Goal: Navigation & Orientation: Find specific page/section

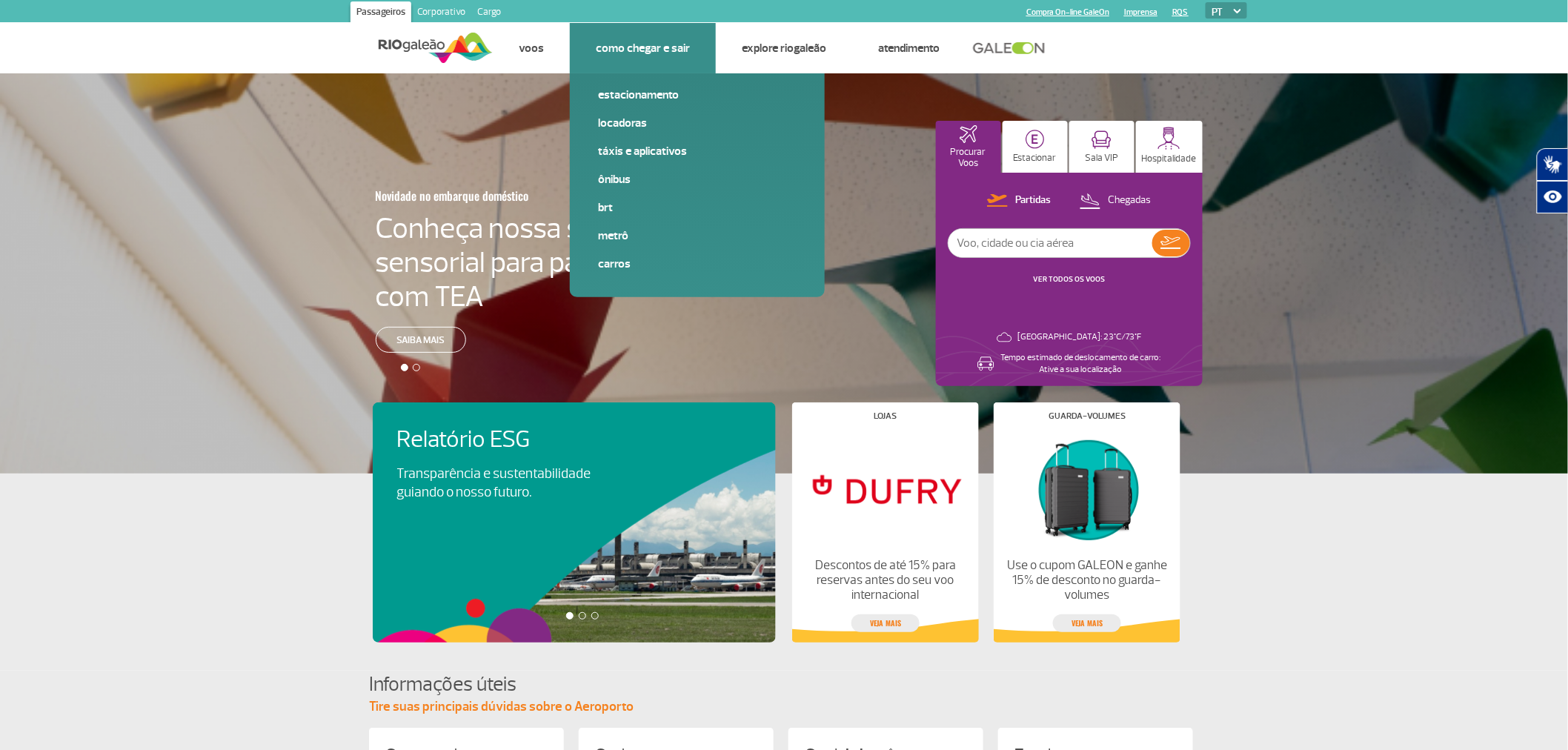
click at [642, 61] on li "Como chegar e sair Estacionamento Locadoras Táxis e aplicativos Ônibus BRT Metr…" at bounding box center [643, 48] width 146 height 50
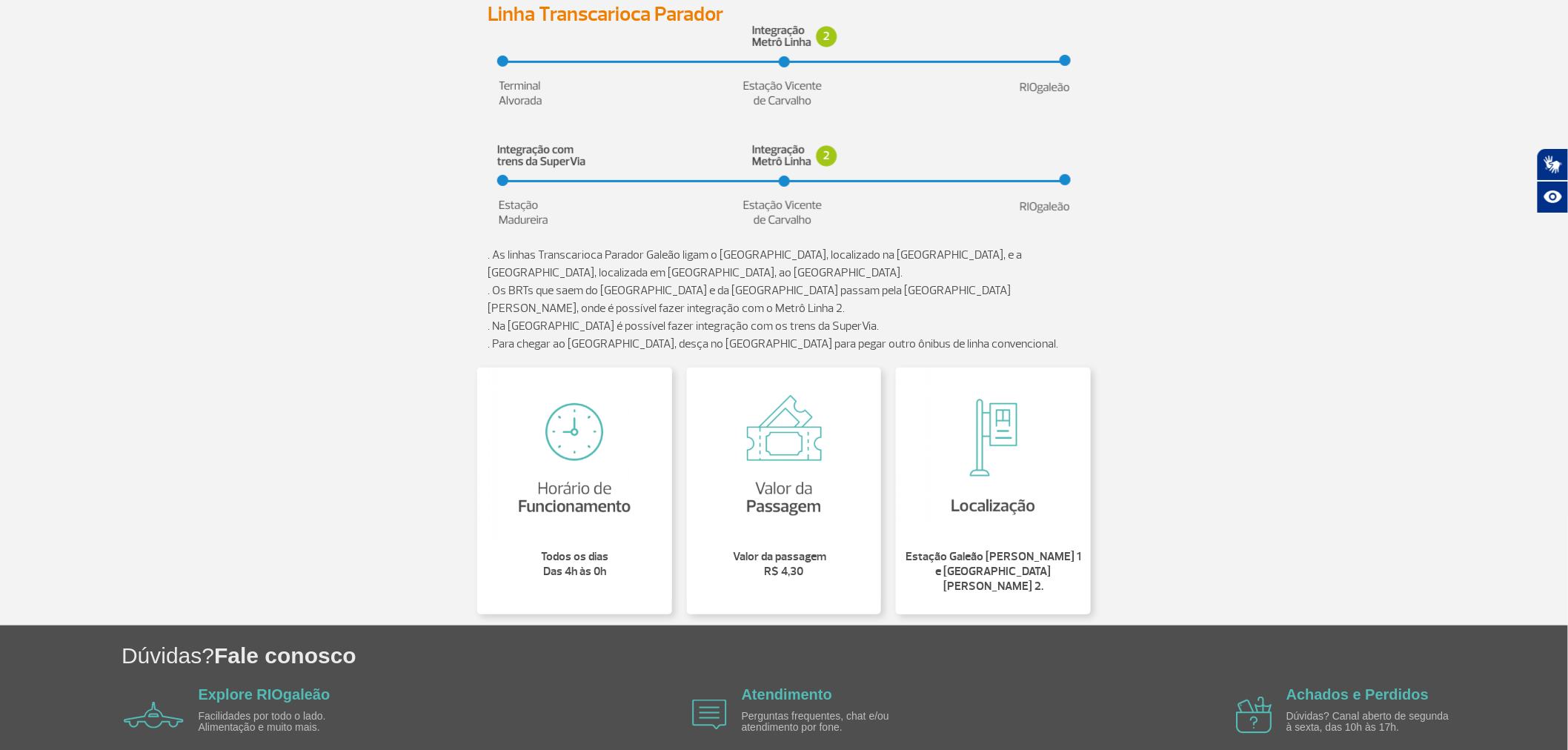
scroll to position [247, 0]
